Goal: Find specific page/section: Find specific page/section

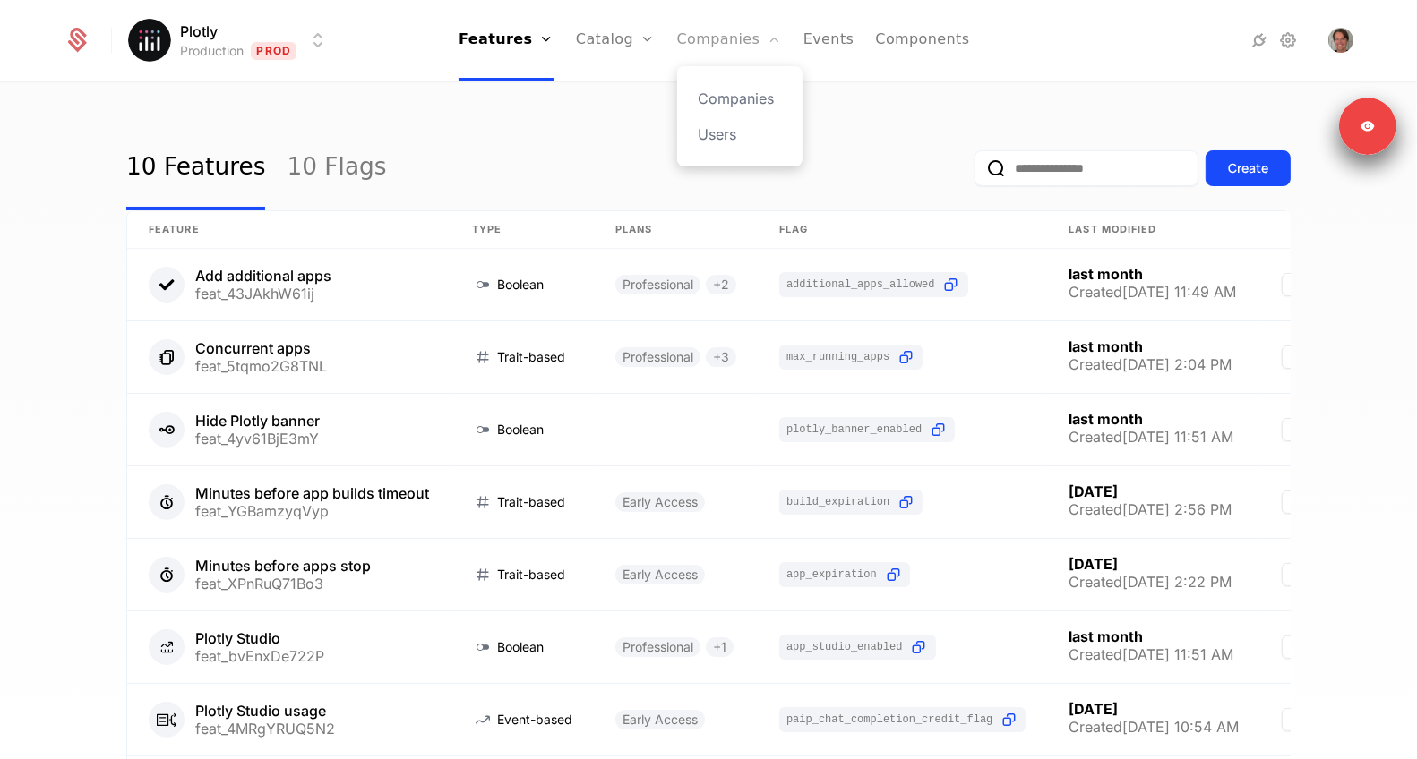
click at [746, 36] on link "Companies" at bounding box center [729, 40] width 105 height 81
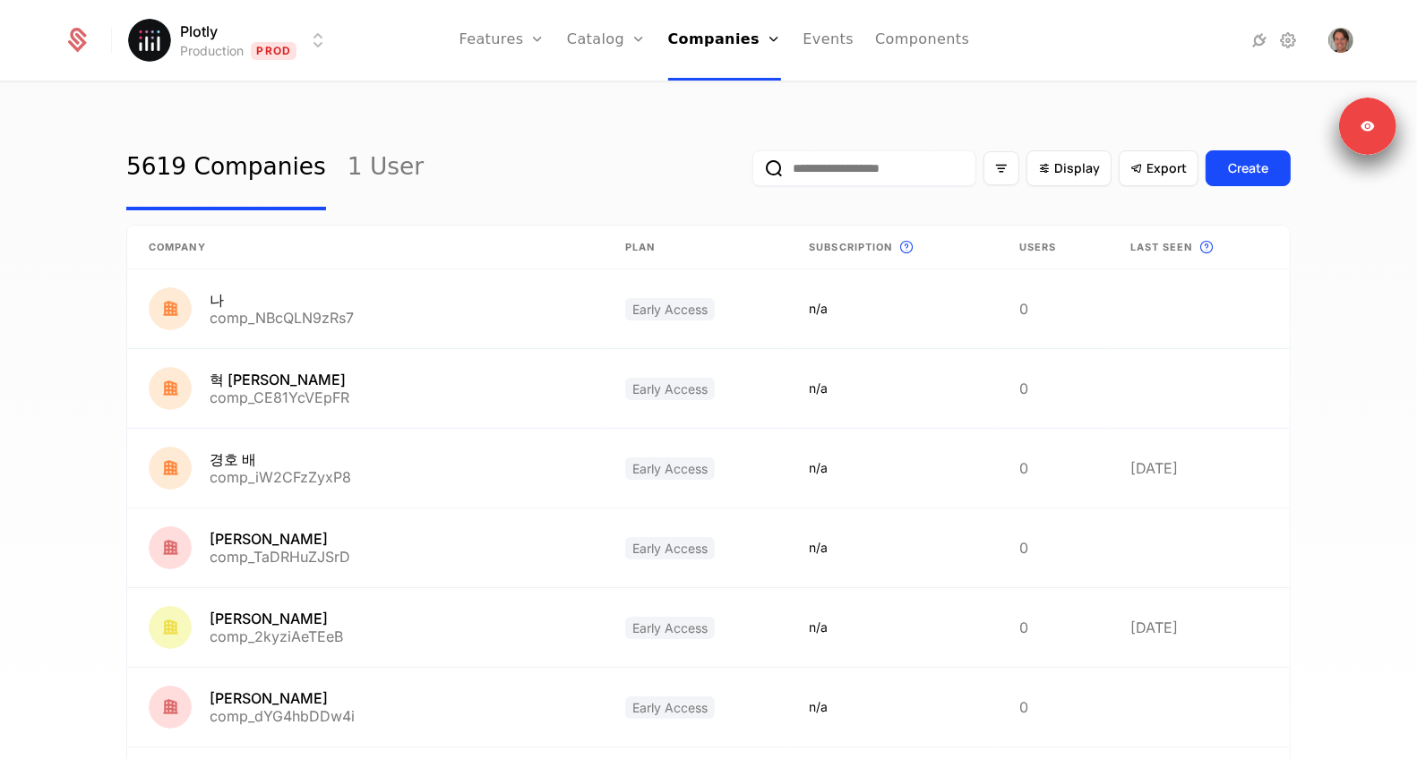
click at [790, 166] on input "email" at bounding box center [864, 168] width 224 height 36
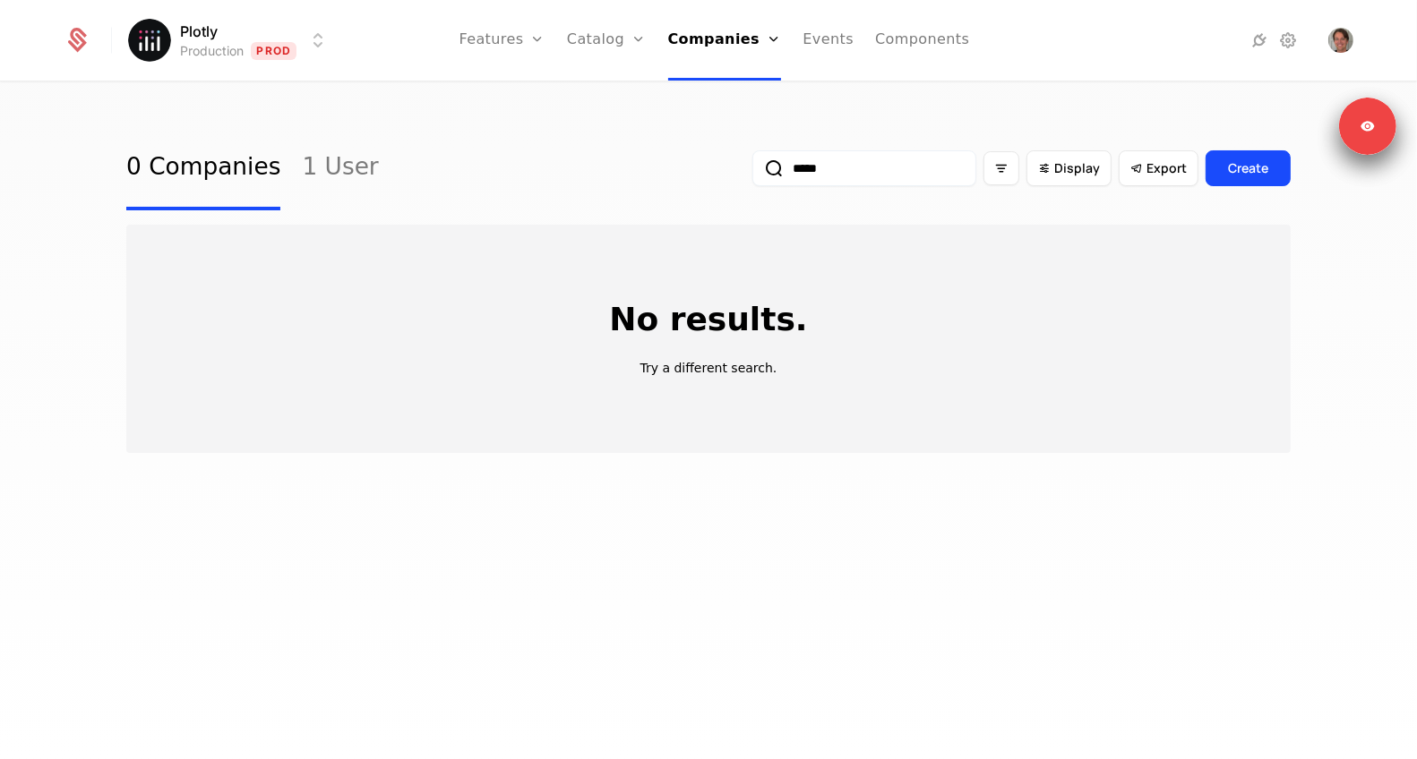
type input "*****"
click at [276, 38] on html "Plotly Production Prod Features Features Flags Catalog Plans Add Ons Credits Co…" at bounding box center [708, 379] width 1417 height 759
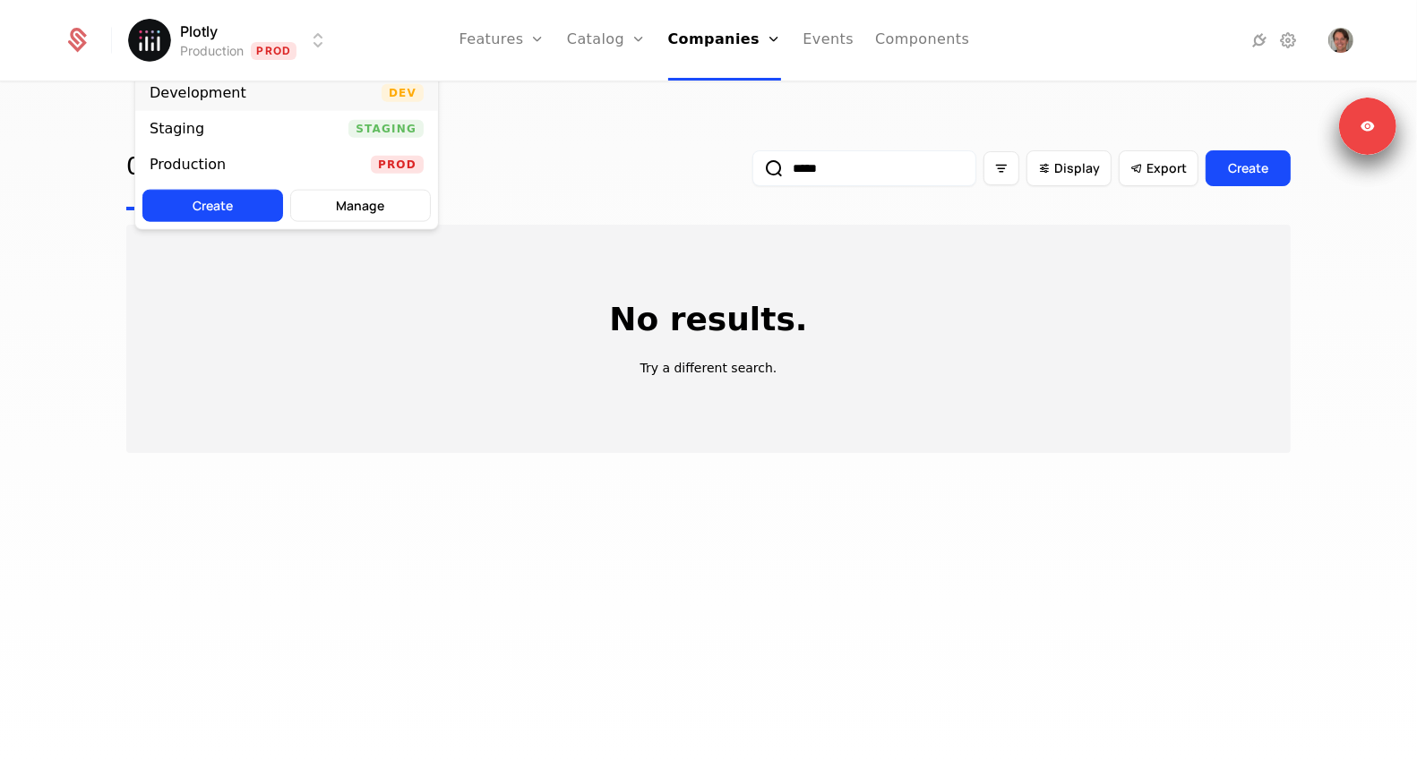
click at [270, 90] on div "Development Dev" at bounding box center [286, 93] width 303 height 36
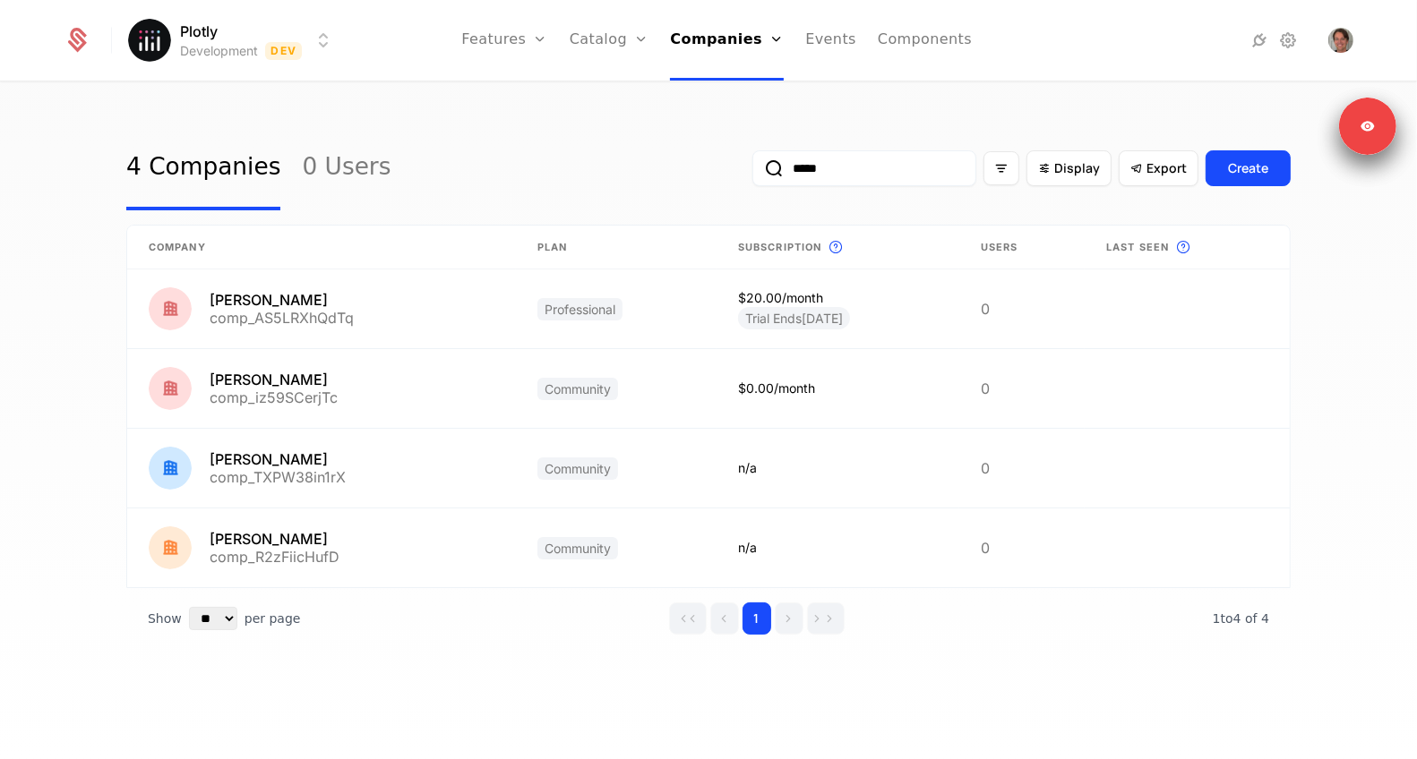
click at [835, 180] on input "*****" at bounding box center [864, 168] width 224 height 36
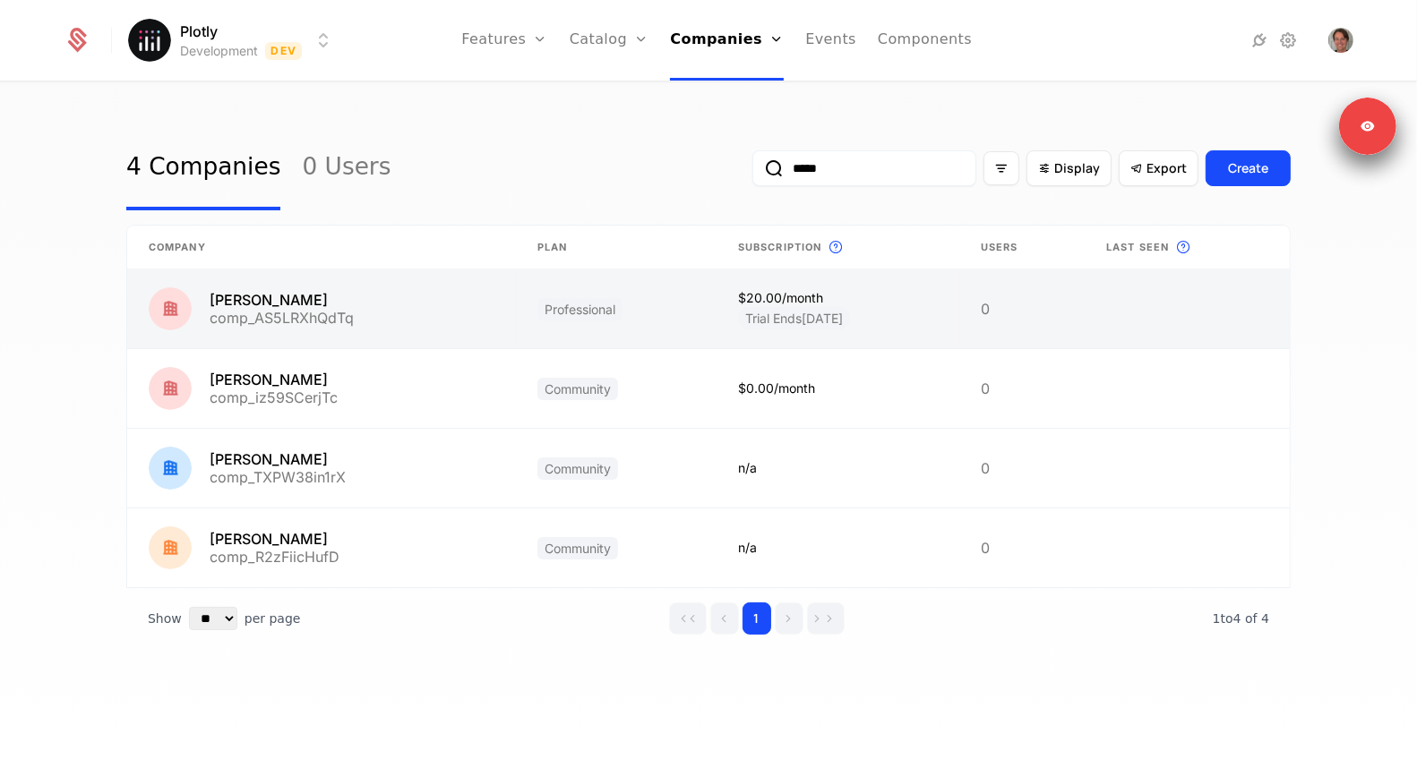
click at [318, 314] on link at bounding box center [321, 309] width 389 height 79
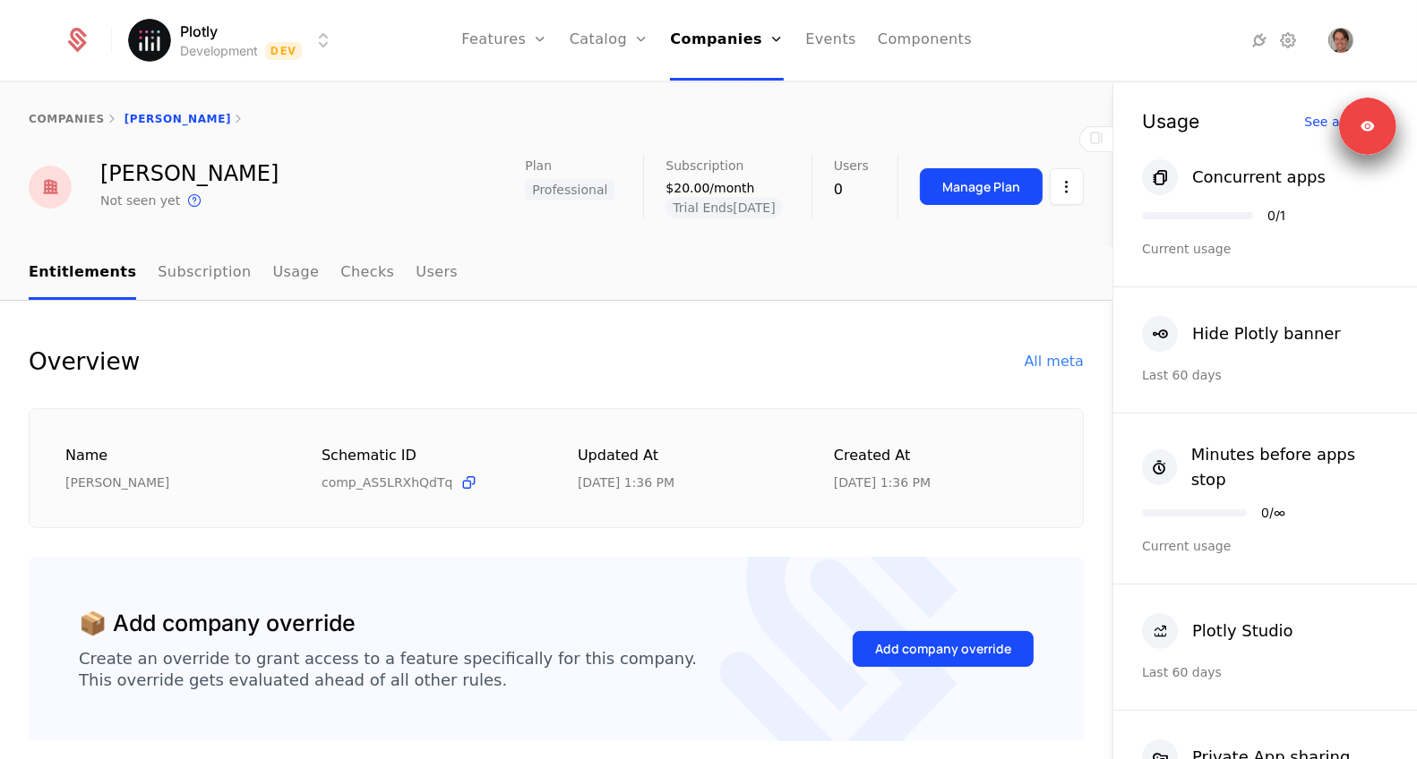
click at [796, 38] on ul "Features Features Flags Catalog Plans Add Ons Credits Configuration Companies C…" at bounding box center [716, 40] width 510 height 81
click at [736, 38] on link "Companies" at bounding box center [727, 40] width 114 height 81
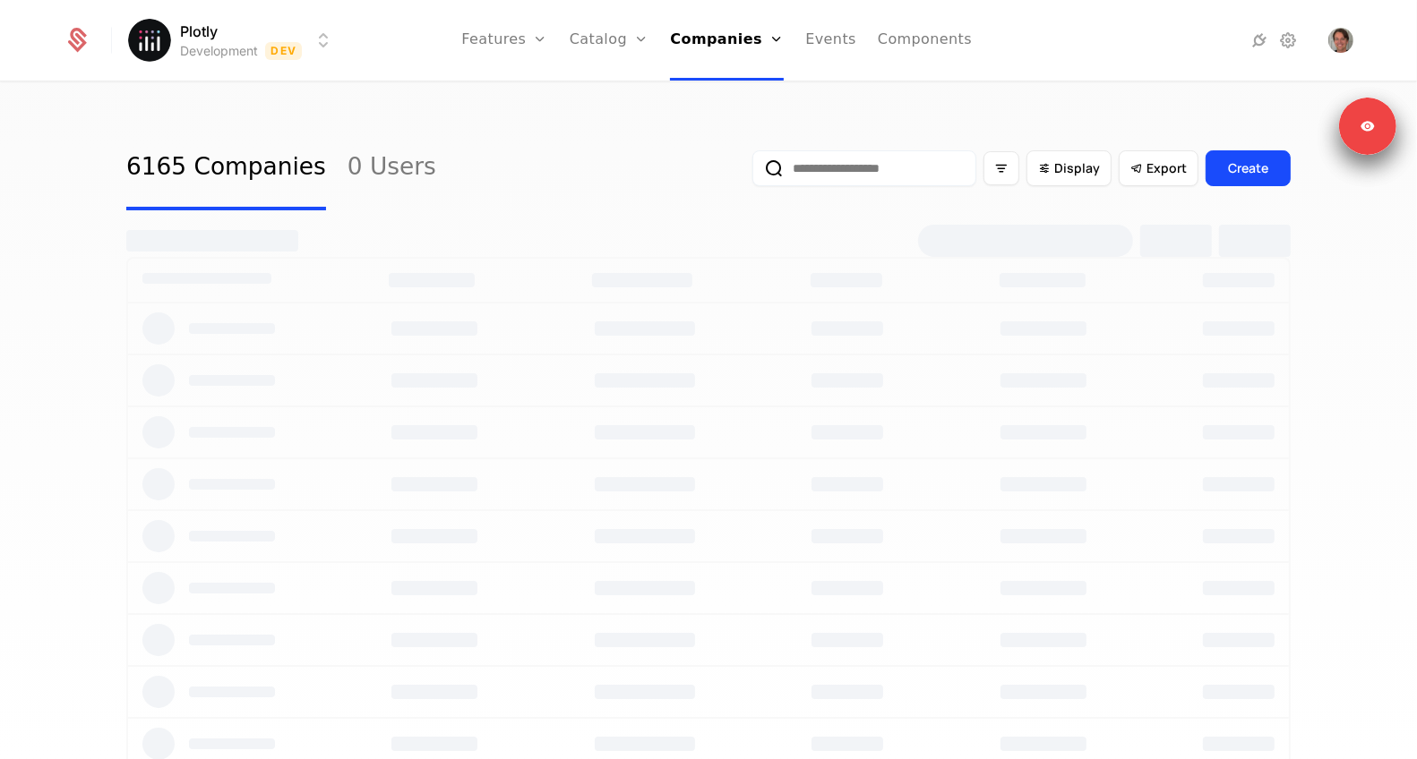
click at [847, 174] on input "email" at bounding box center [864, 168] width 224 height 36
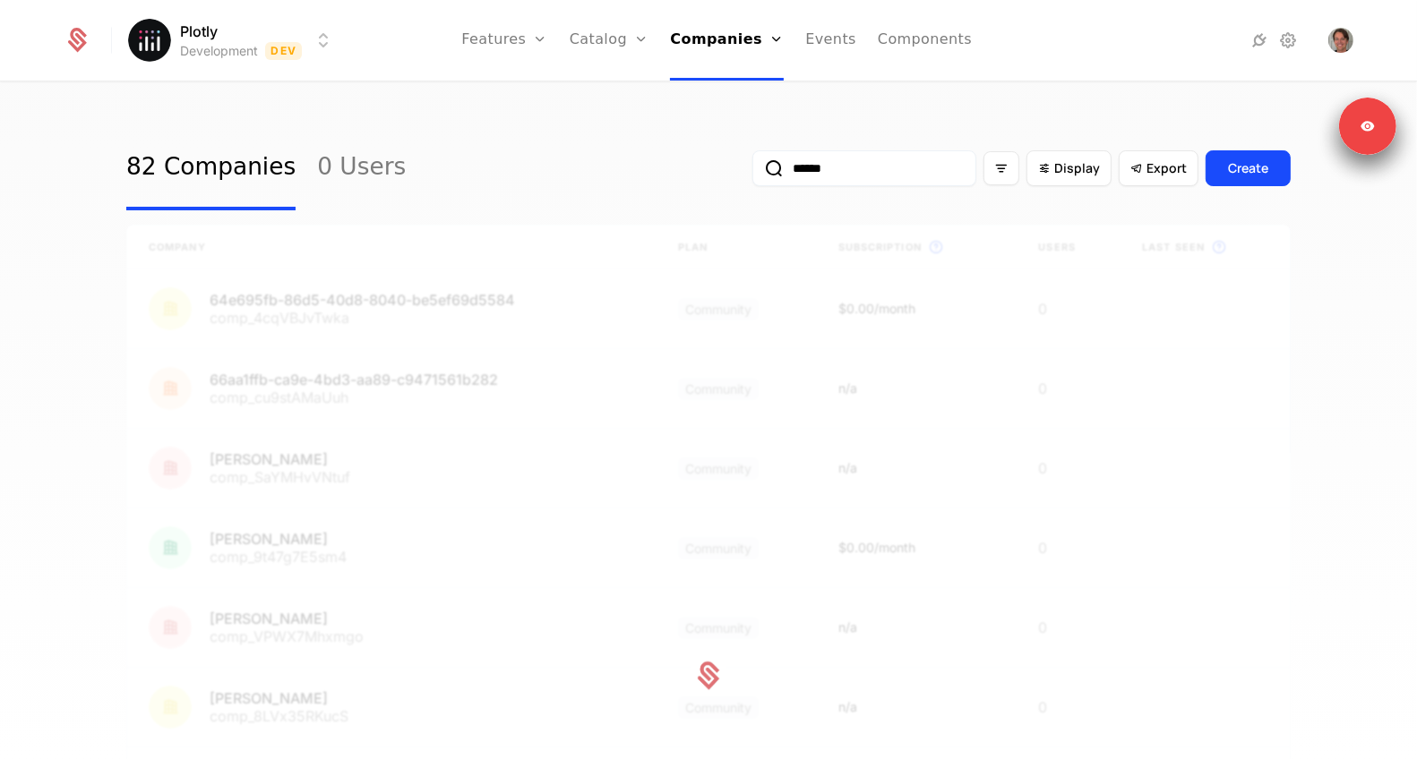
type input "******"
click at [752, 172] on button "submit" at bounding box center [752, 172] width 0 height 0
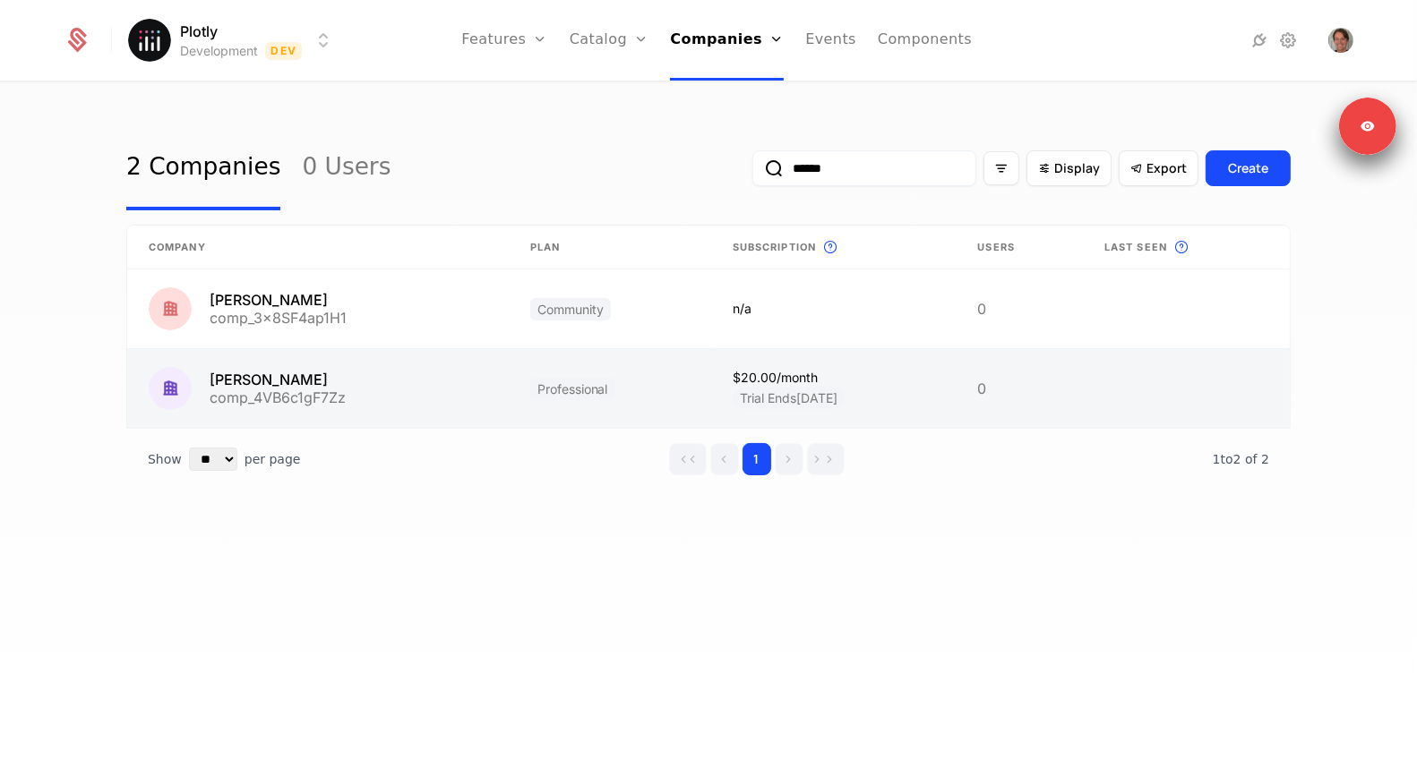
click at [296, 394] on link at bounding box center [317, 388] width 381 height 79
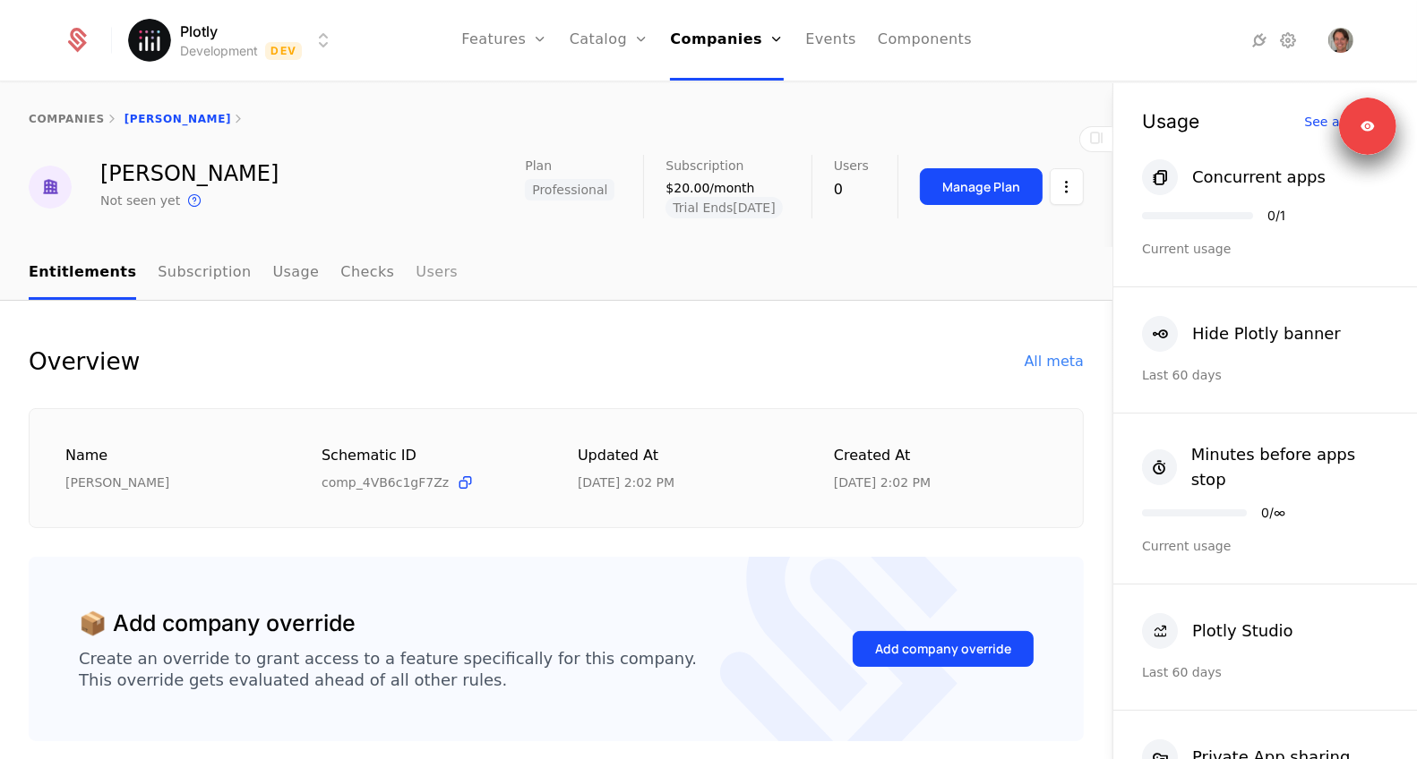
click at [418, 262] on link "Users" at bounding box center [436, 273] width 42 height 53
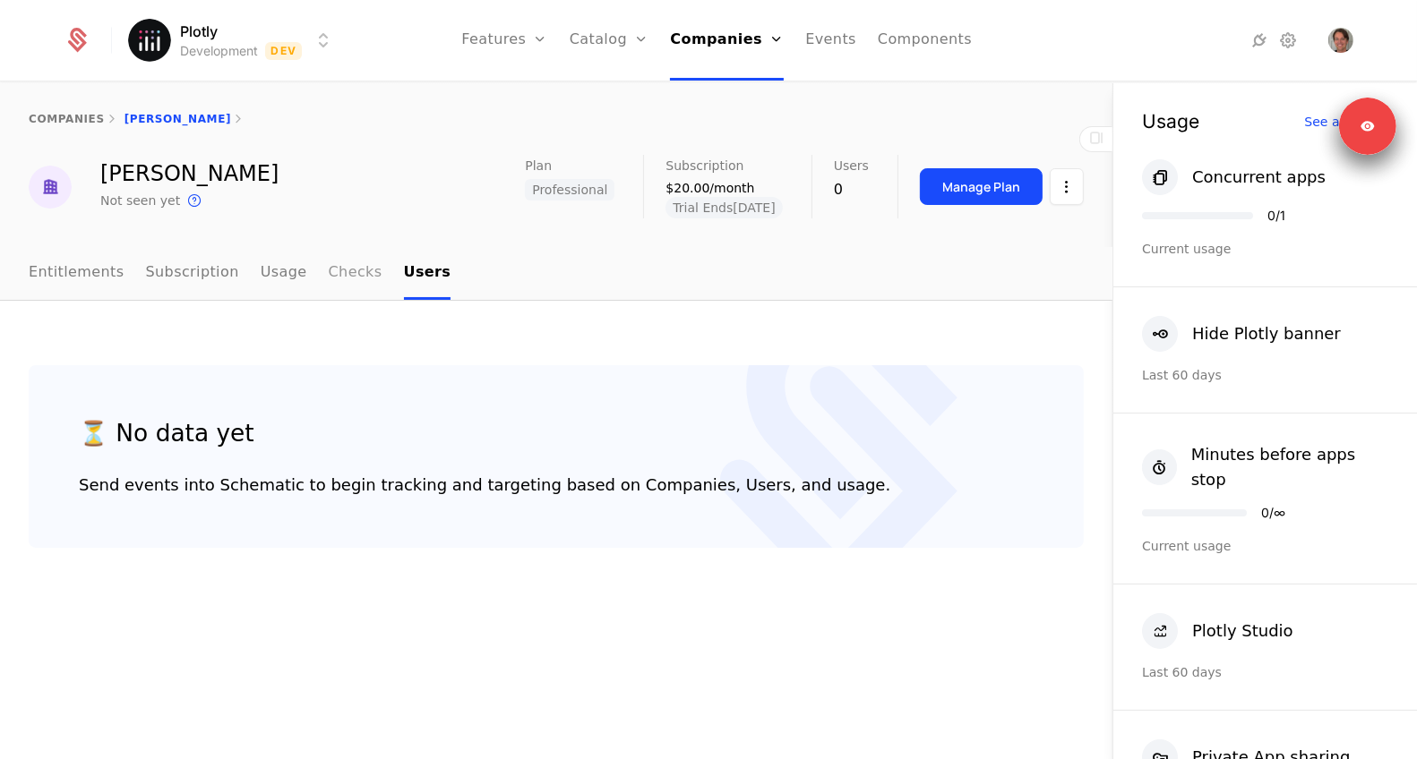
click at [348, 287] on link "Checks" at bounding box center [356, 273] width 54 height 53
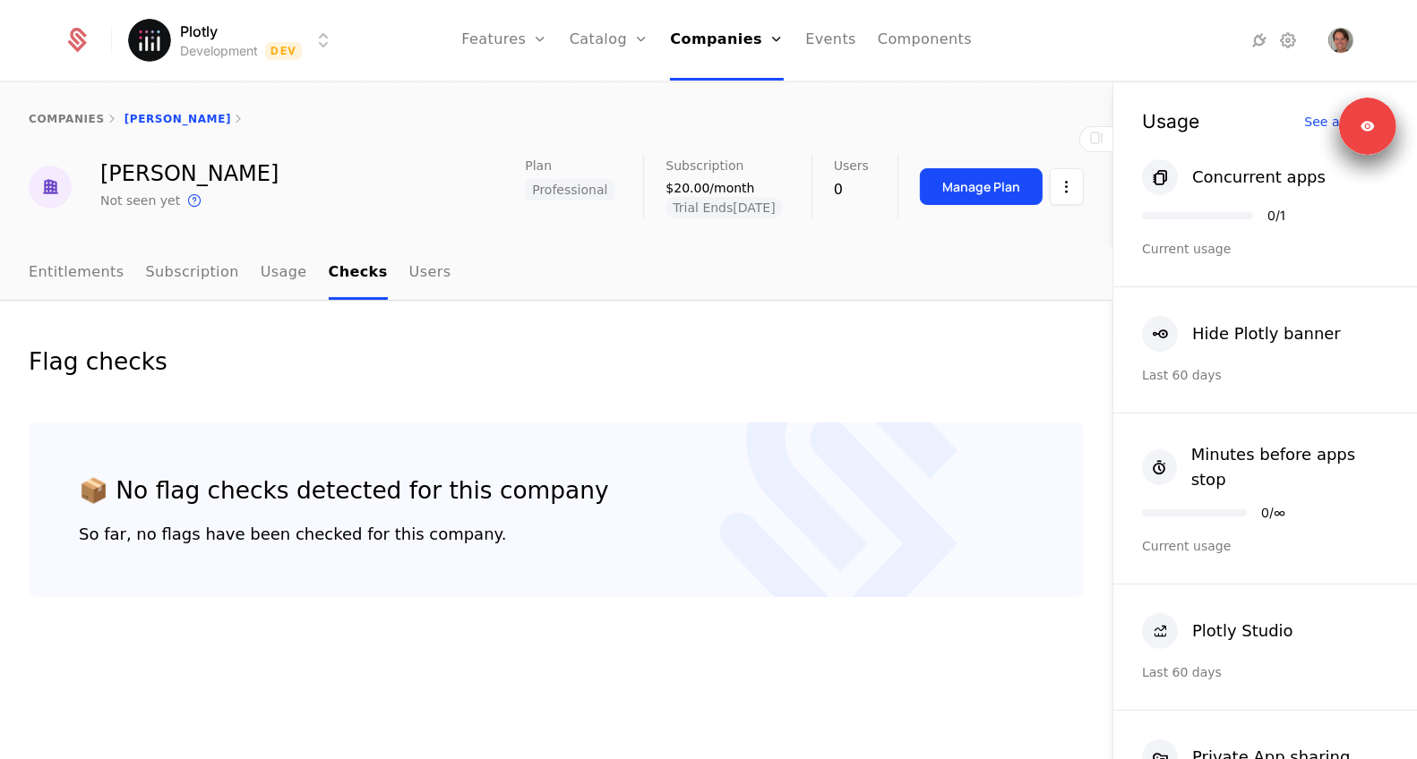
click at [244, 281] on ul "Entitlements Subscription Usage Checks Users" at bounding box center [240, 273] width 422 height 53
click at [202, 281] on link "Subscription" at bounding box center [192, 273] width 93 height 53
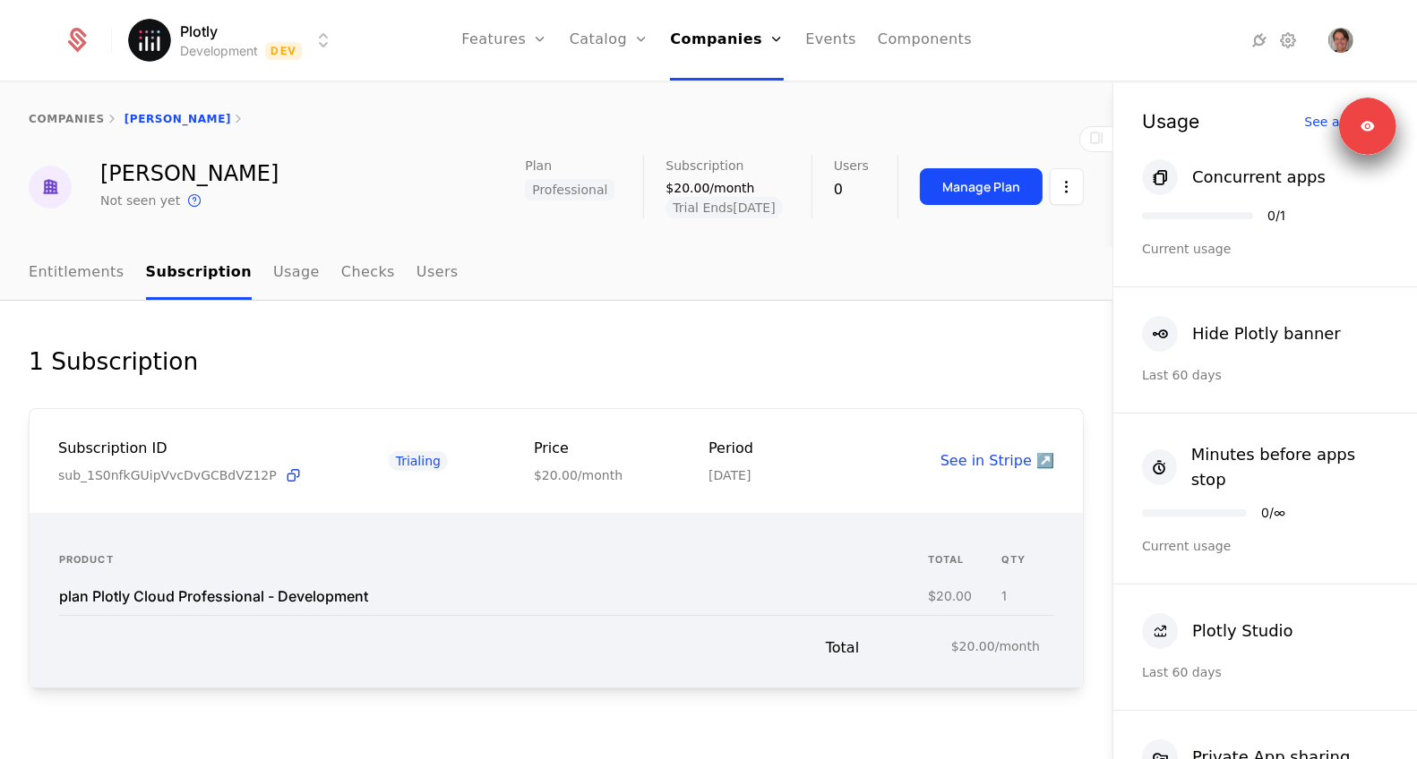
scroll to position [29, 0]
